Goal: Task Accomplishment & Management: Manage account settings

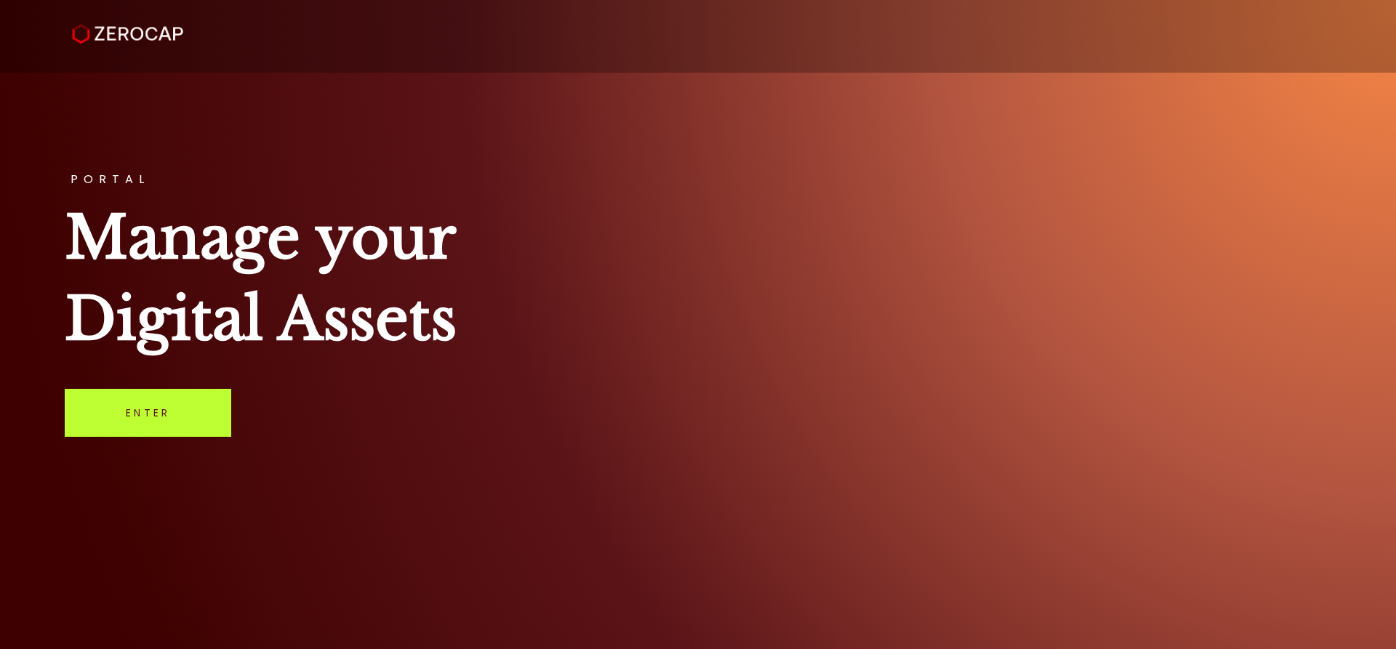
click at [159, 397] on link "Enter" at bounding box center [148, 413] width 166 height 48
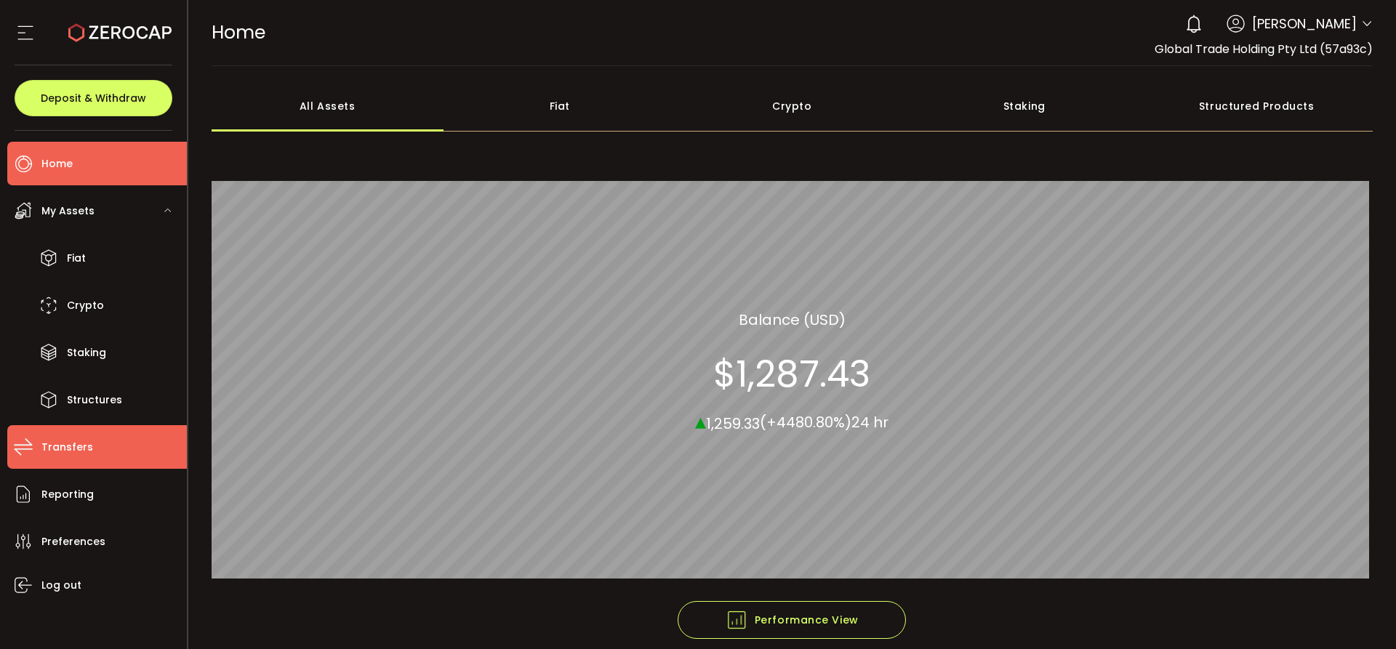
click at [76, 454] on span "Transfers" at bounding box center [67, 447] width 52 height 21
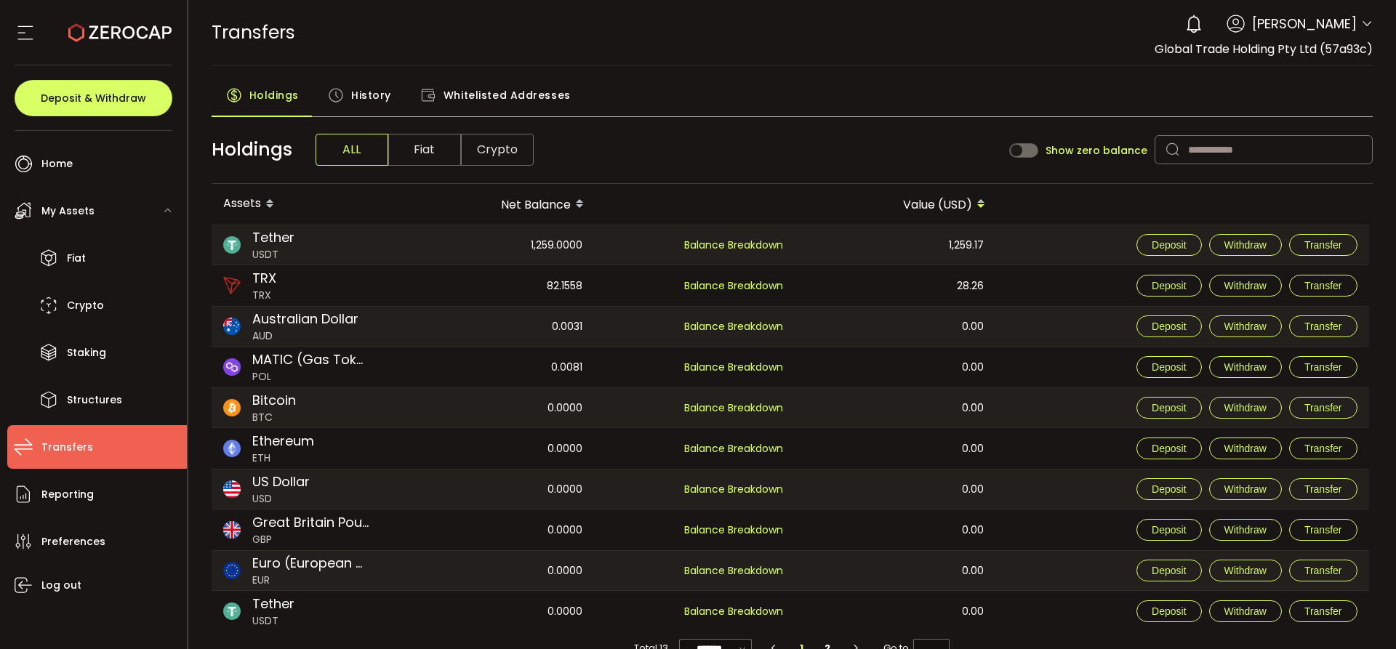
click at [328, 109] on div "History" at bounding box center [359, 99] width 92 height 36
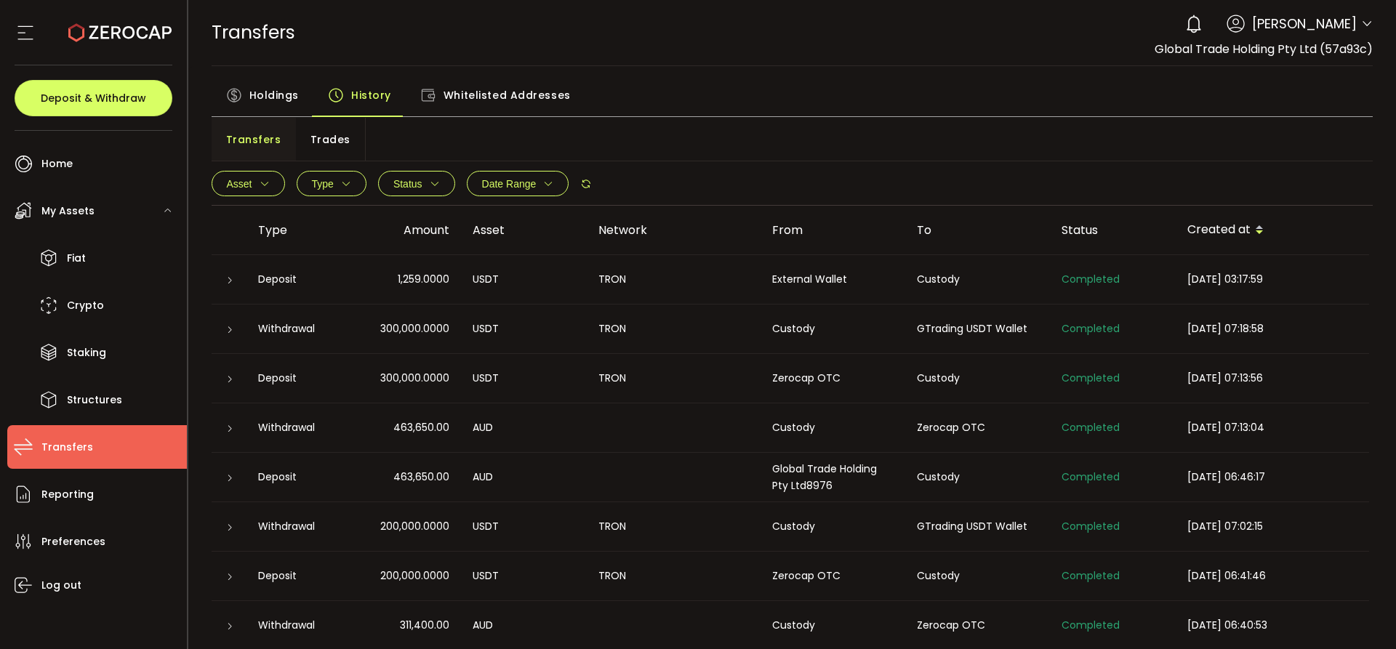
click at [230, 278] on icon at bounding box center [229, 280] width 9 height 9
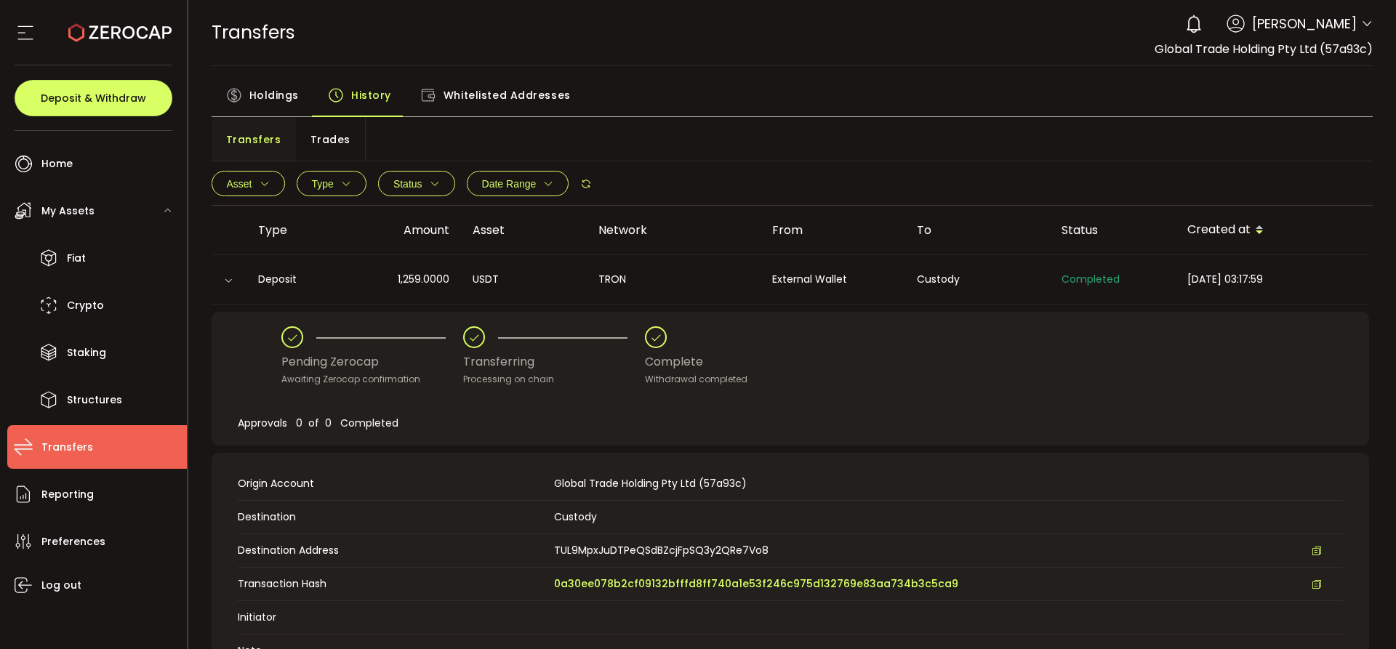
click at [938, 55] on div "TRANSFERS Buy Power $0.00 USD Transfers Transfers Your verification is pending …" at bounding box center [793, 32] width 1162 height 65
